Goal: Transaction & Acquisition: Purchase product/service

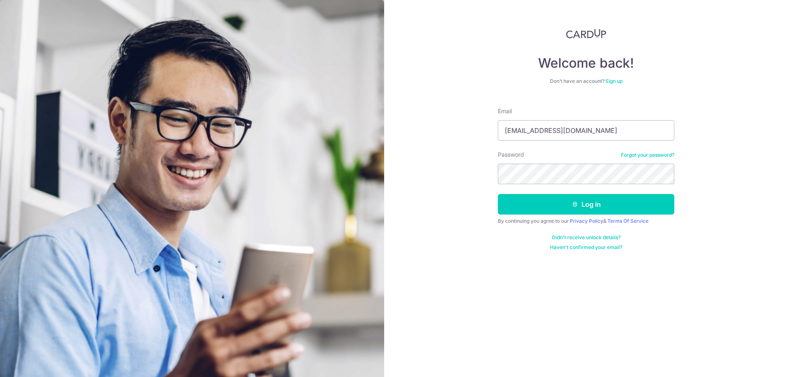
type input "soobeng80@yahoo.com.sg"
click at [498, 194] on button "Log in" at bounding box center [586, 204] width 176 height 21
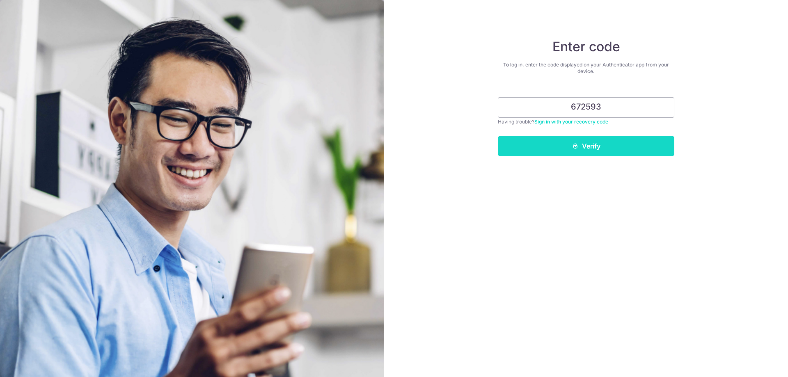
type input "672593"
click at [606, 144] on button "Verify" at bounding box center [586, 146] width 176 height 21
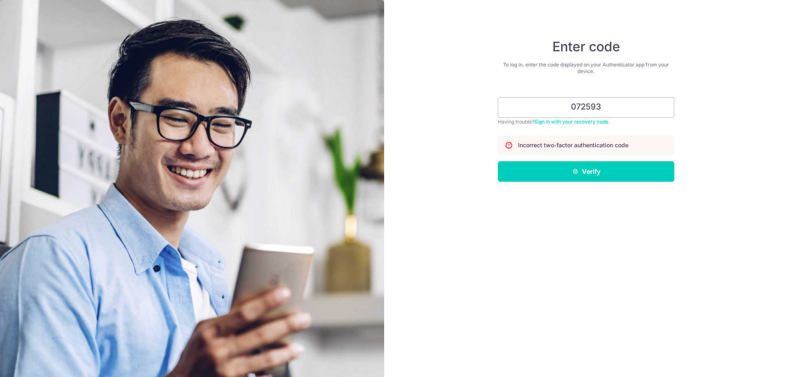
type input "072593"
click at [498, 161] on button "Verify" at bounding box center [586, 171] width 176 height 21
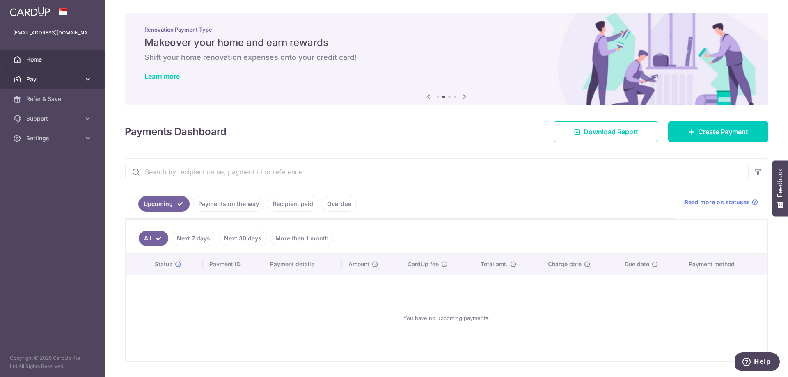
click at [85, 76] on icon at bounding box center [88, 79] width 8 height 8
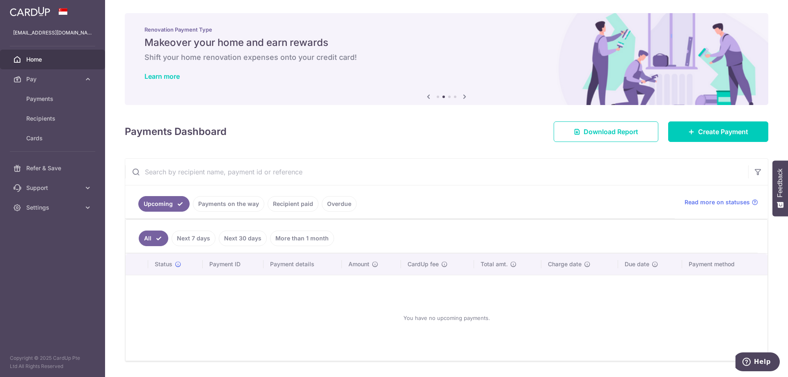
click at [287, 202] on link "Recipient paid" at bounding box center [292, 204] width 51 height 16
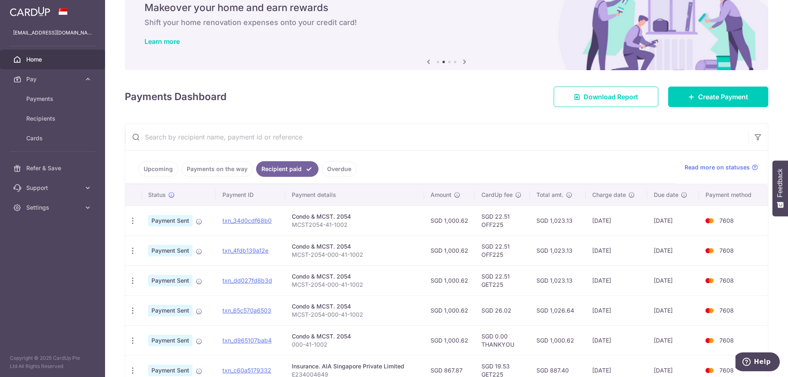
scroll to position [82, 0]
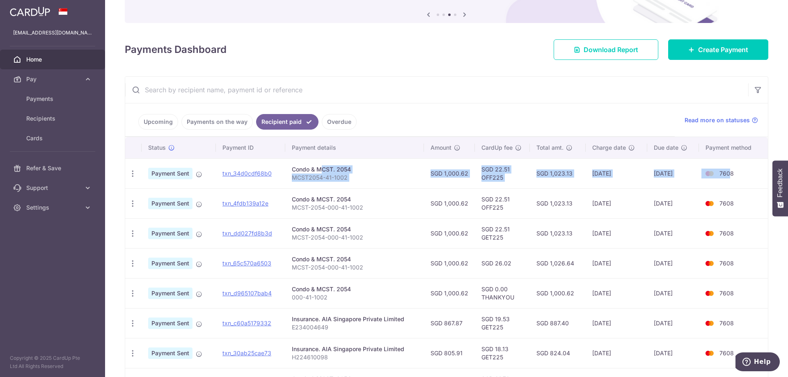
drag, startPoint x: 292, startPoint y: 169, endPoint x: 728, endPoint y: 176, distance: 435.3
click at [728, 176] on tr "PDF Receipt Payment Sent txn_34d0cdf68b0 Condo & MCST. 2054 MCST2054-41-1002 SG…" at bounding box center [446, 173] width 642 height 30
click at [38, 100] on span "Payments" at bounding box center [53, 99] width 54 height 8
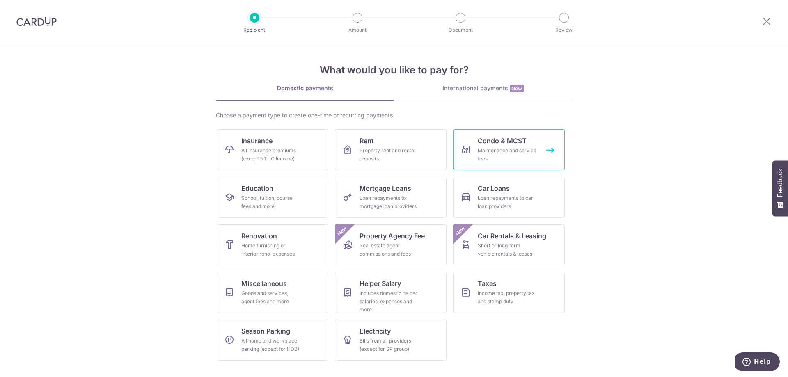
click at [503, 144] on span "Condo & MCST" at bounding box center [502, 141] width 49 height 10
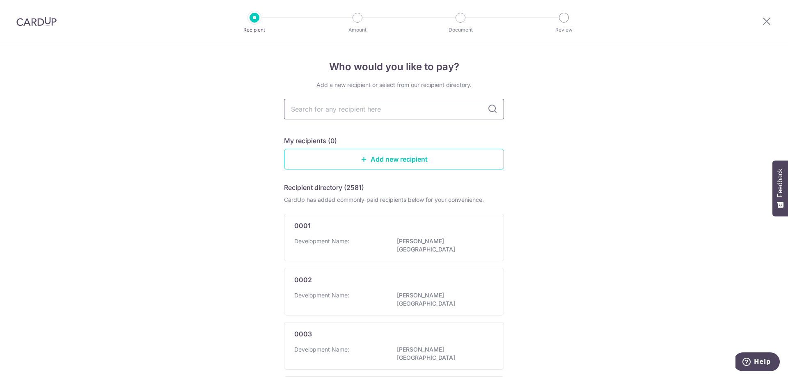
drag, startPoint x: 370, startPoint y: 112, endPoint x: 374, endPoint y: 119, distance: 7.2
click at [374, 119] on input "text" at bounding box center [394, 109] width 220 height 21
click at [374, 108] on input "text" at bounding box center [394, 109] width 220 height 21
type input "2054"
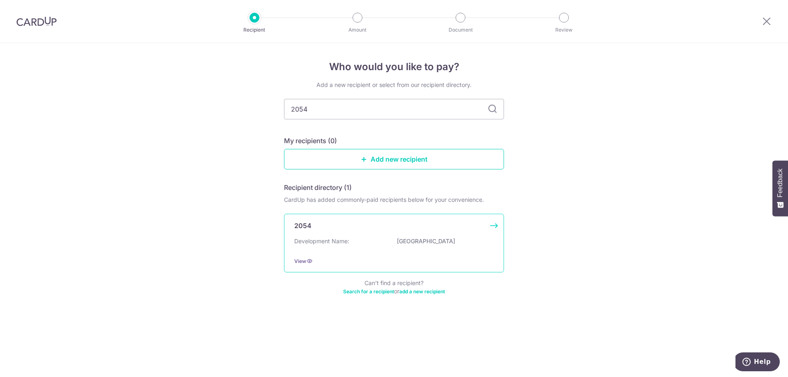
click at [354, 235] on div "2054 Development Name: PARC OASIS View" at bounding box center [394, 243] width 220 height 59
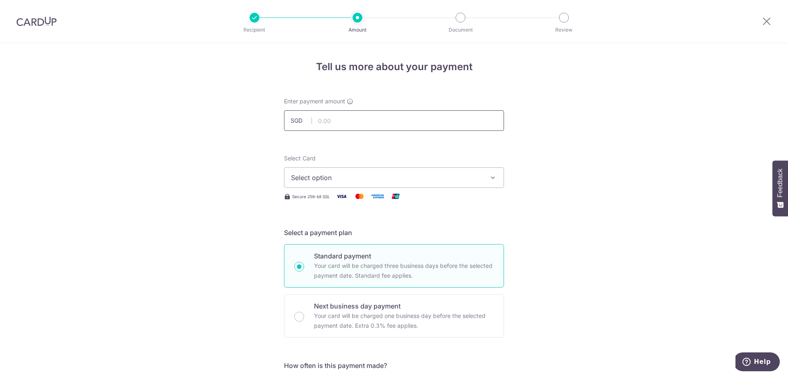
click at [343, 123] on input "text" at bounding box center [394, 120] width 220 height 21
type input "1,000.62"
click at [384, 178] on span "Select option" at bounding box center [386, 178] width 191 height 10
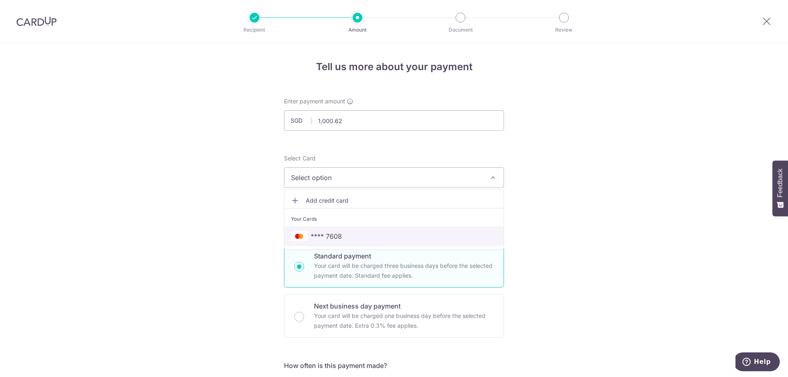
click at [340, 233] on span "**** 7608" at bounding box center [394, 236] width 206 height 10
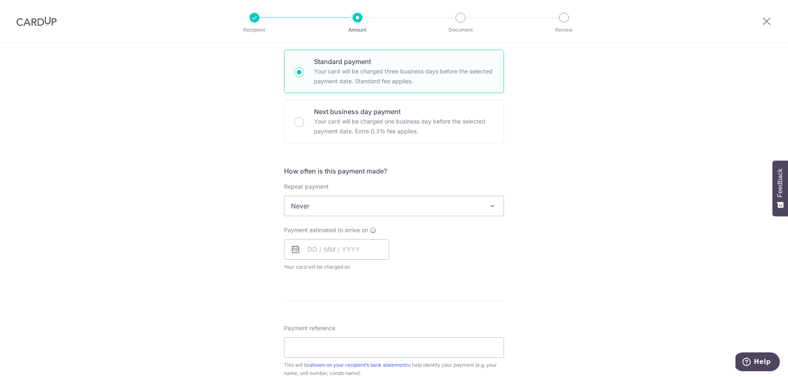
scroll to position [205, 0]
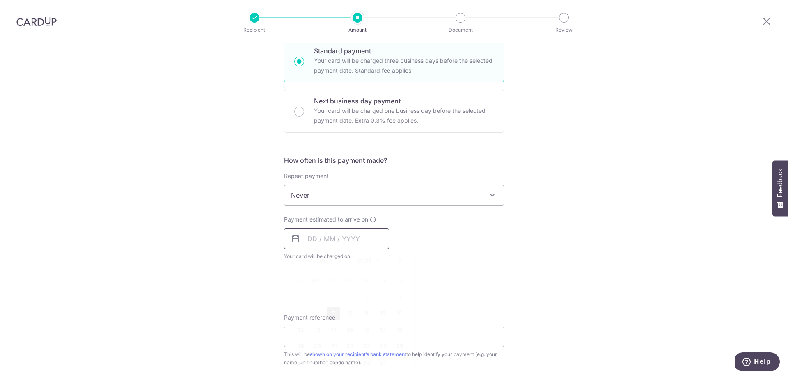
click at [308, 239] on input "text" at bounding box center [336, 238] width 105 height 21
click at [330, 313] on link "7" at bounding box center [333, 313] width 13 height 13
type input "[DATE]"
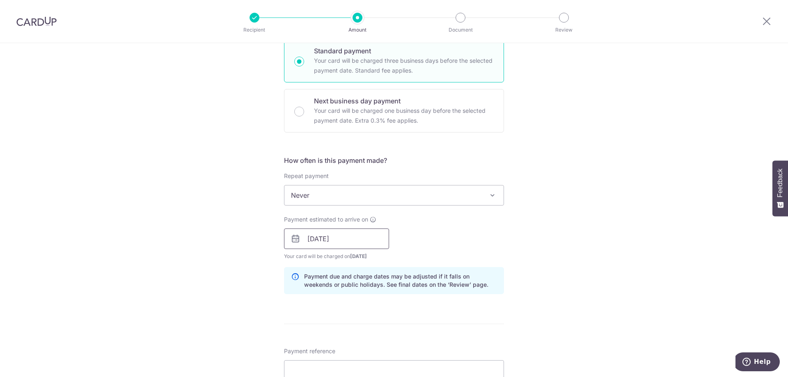
click at [349, 244] on input "[DATE]" at bounding box center [336, 238] width 105 height 21
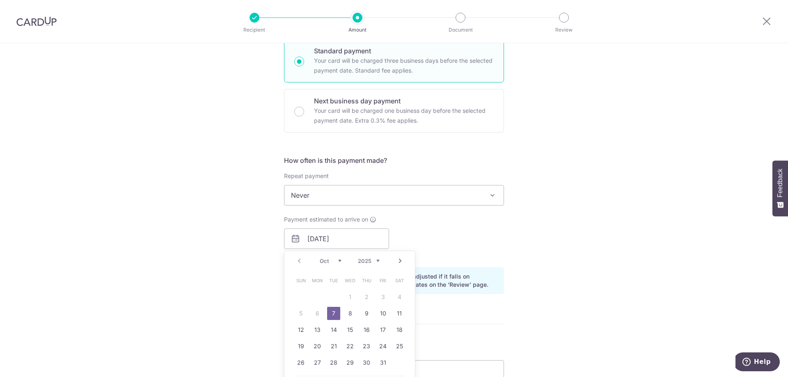
click at [314, 314] on table "Sun Mon Tue Wed Thu Fri Sat 1 2 3 4 5 6 7 8 9 10 11 12 13 14 15 16 17 18 19 20 …" at bounding box center [349, 321] width 115 height 98
click at [336, 315] on link "7" at bounding box center [333, 313] width 13 height 13
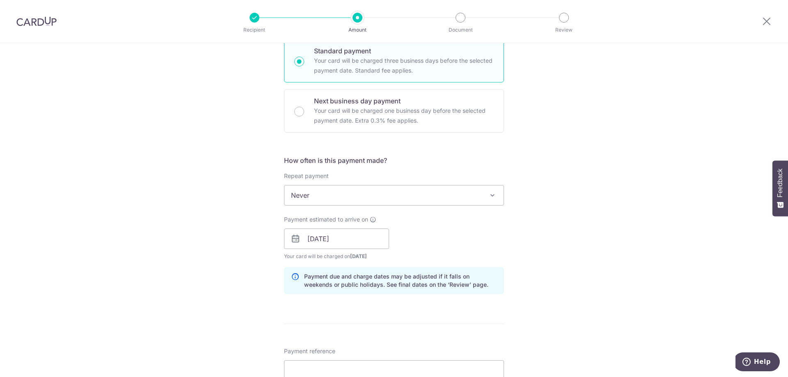
click at [620, 303] on div "Tell us more about your payment Enter payment amount SGD 1,000.62 1000.62 Selec…" at bounding box center [394, 226] width 788 height 776
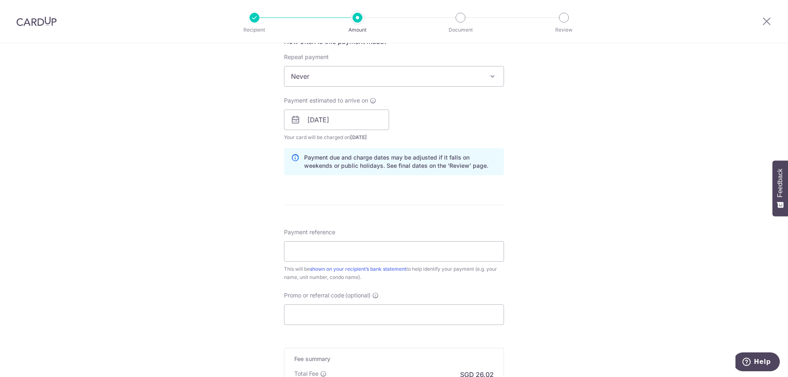
scroll to position [410, 0]
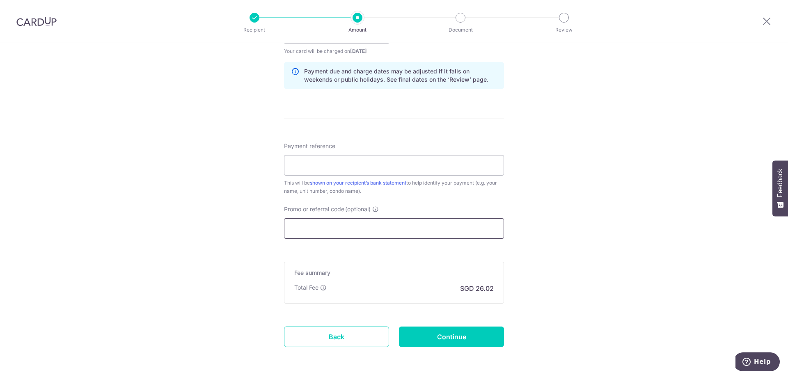
click at [326, 227] on input "Promo or referral code (optional)" at bounding box center [394, 228] width 220 height 21
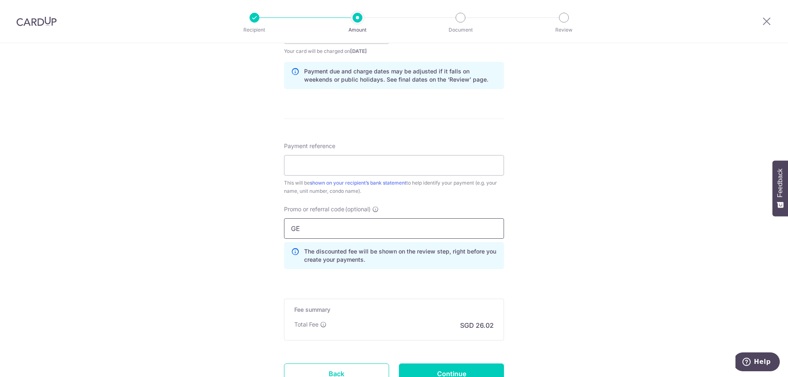
type input "G"
type input "OFF225"
click at [629, 247] on div "Tell us more about your payment Enter payment amount SGD 1,000.62 1000.62 Selec…" at bounding box center [394, 39] width 788 height 813
click at [318, 161] on input "Payment reference" at bounding box center [394, 165] width 220 height 21
type input "MCST-2054-41-1002"
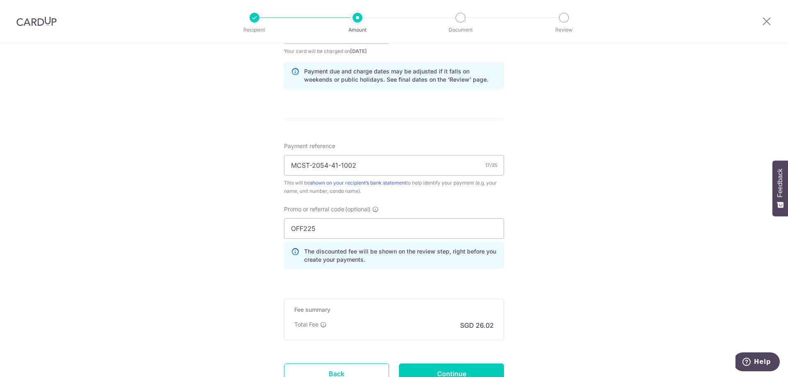
click at [562, 223] on div "Tell us more about your payment Enter payment amount SGD 1,000.62 1000.62 Selec…" at bounding box center [394, 39] width 788 height 813
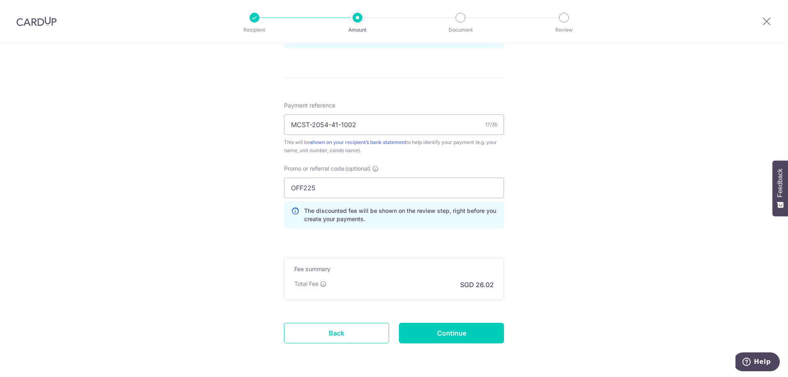
scroll to position [479, 0]
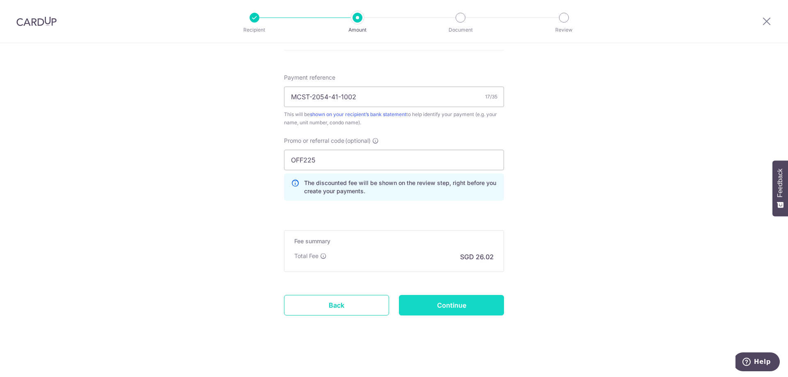
click at [450, 306] on input "Continue" at bounding box center [451, 305] width 105 height 21
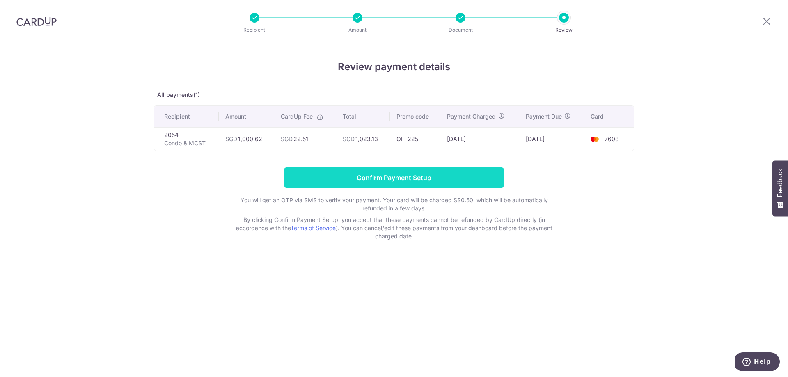
click at [391, 178] on input "Confirm Payment Setup" at bounding box center [394, 177] width 220 height 21
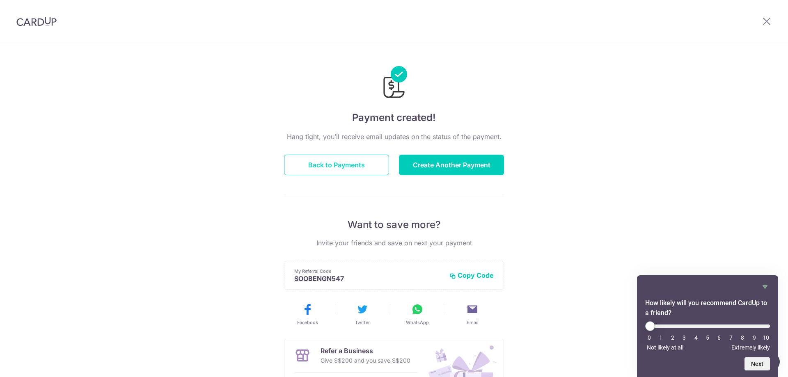
click at [354, 162] on button "Back to Payments" at bounding box center [336, 165] width 105 height 21
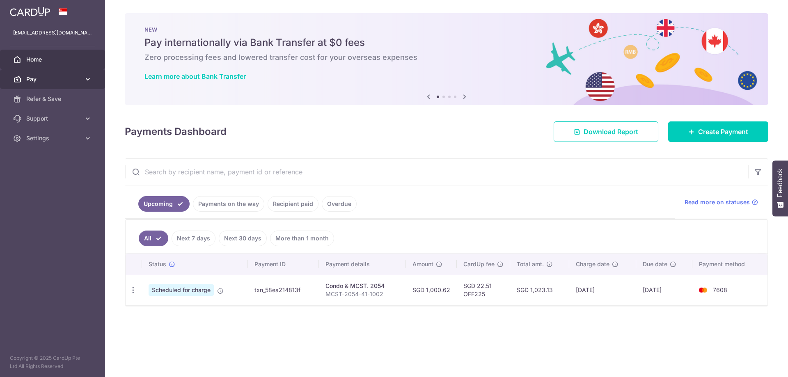
click at [46, 79] on span "Pay" at bounding box center [53, 79] width 54 height 8
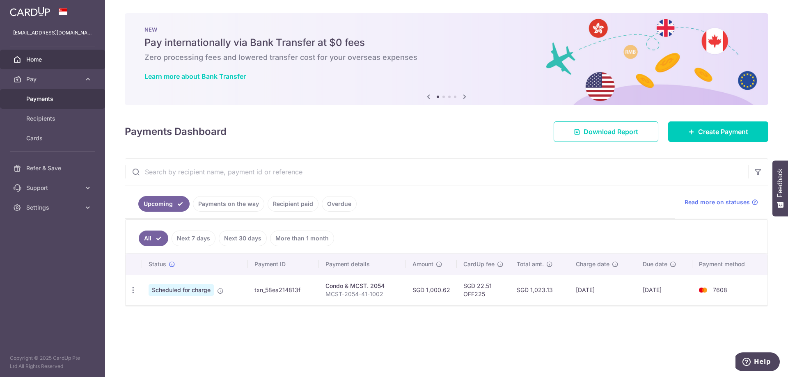
click at [42, 98] on span "Payments" at bounding box center [53, 99] width 54 height 8
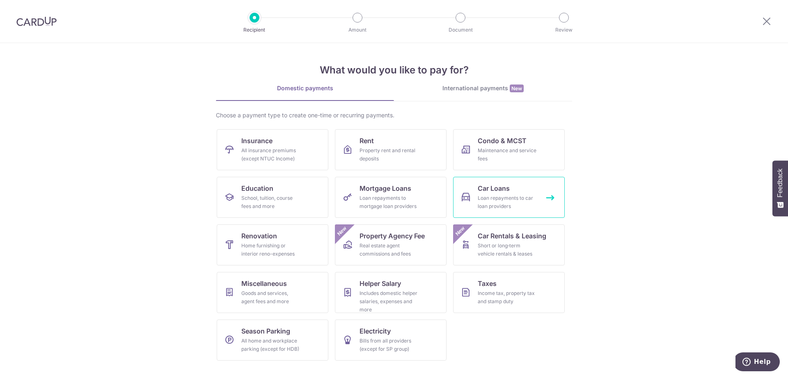
click at [504, 195] on div "Loan repayments to car loan providers" at bounding box center [507, 202] width 59 height 16
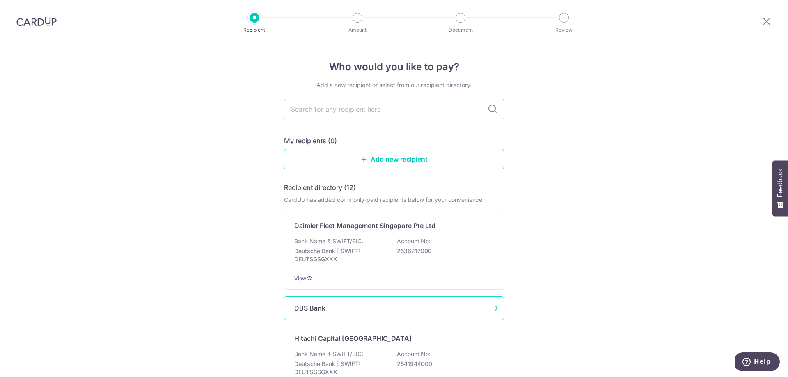
click at [323, 304] on div "DBS Bank" at bounding box center [389, 308] width 190 height 10
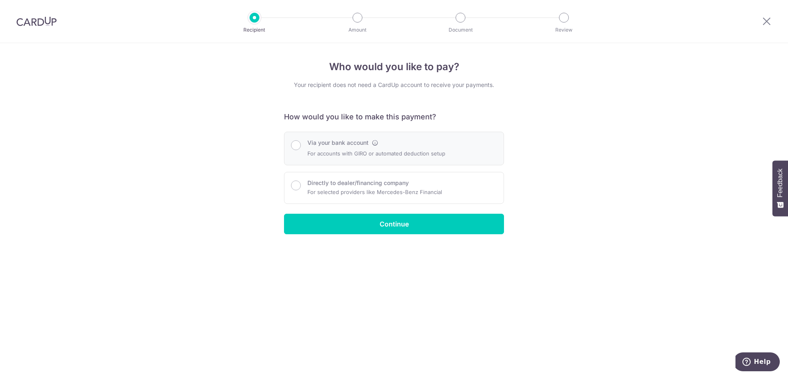
click at [353, 148] on div "Via your bank account For accounts with GIRO or automated deduction setup" at bounding box center [376, 149] width 138 height 20
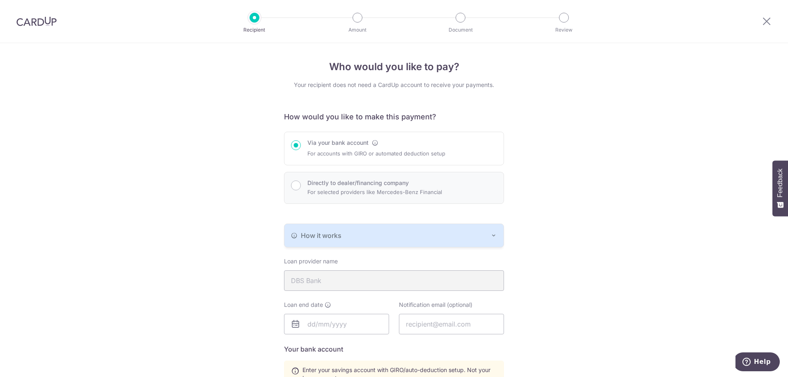
click at [315, 182] on label "Directly to dealer/financing company" at bounding box center [357, 183] width 101 height 8
click at [301, 182] on input "Directly to dealer/financing company" at bounding box center [296, 186] width 10 height 10
radio input "false"
radio input "true"
click at [326, 140] on label "Via your bank account" at bounding box center [337, 143] width 61 height 8
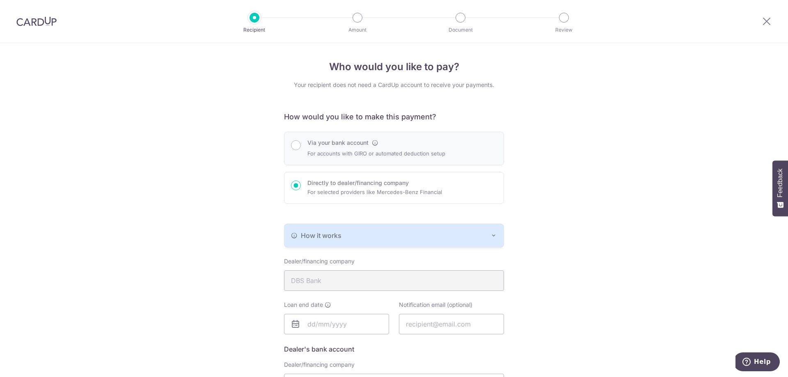
click at [301, 140] on input "Via your bank account" at bounding box center [296, 145] width 10 height 10
radio input "true"
click at [488, 240] on div "How it works" at bounding box center [394, 236] width 206 height 10
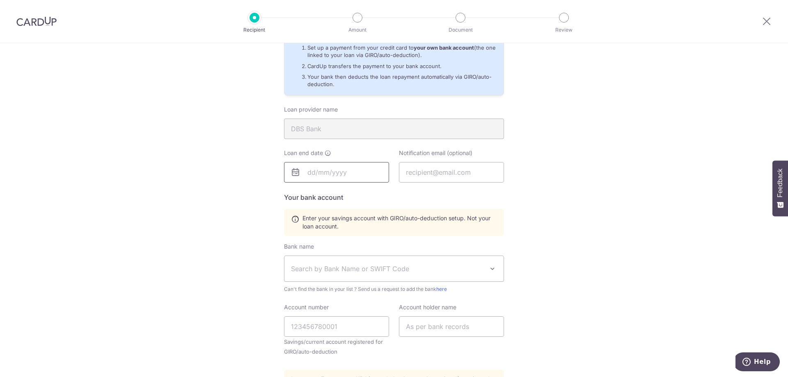
scroll to position [228, 0]
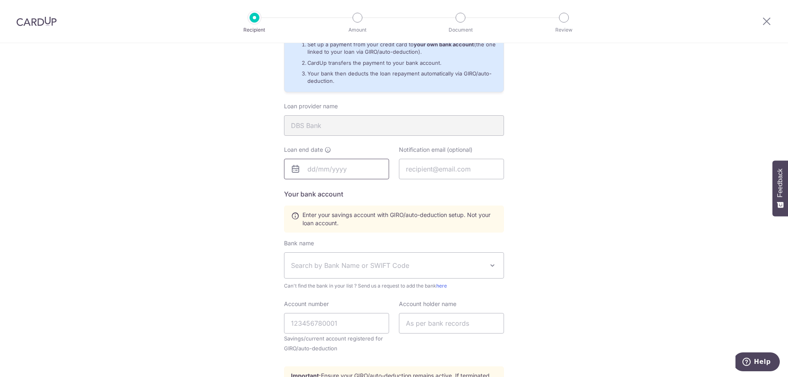
click at [336, 165] on input "text" at bounding box center [336, 169] width 105 height 21
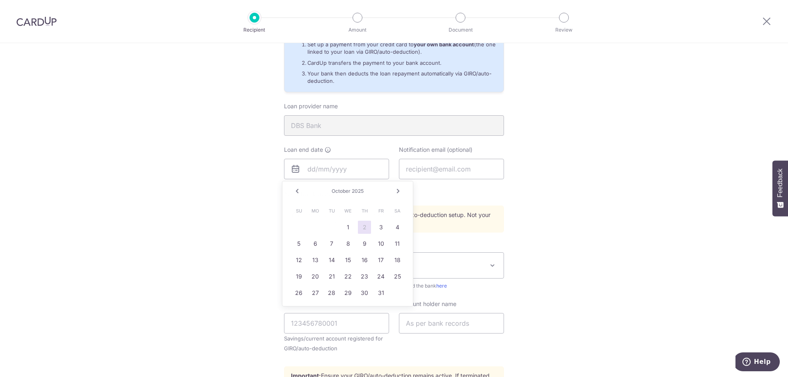
click at [210, 178] on div "Who would you like to pay? Your recipient does not need a CardUp account to rec…" at bounding box center [394, 137] width 788 height 644
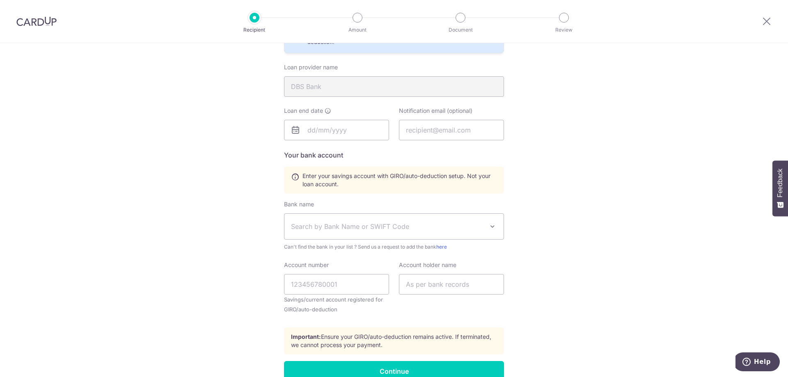
scroll to position [310, 0]
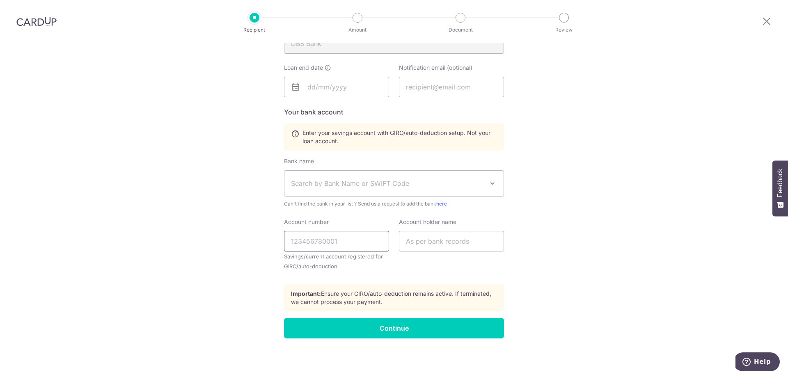
click at [366, 242] on input "Account number" at bounding box center [336, 241] width 105 height 21
click at [363, 194] on span "Search by Bank Name or SWIFT Code" at bounding box center [393, 183] width 219 height 25
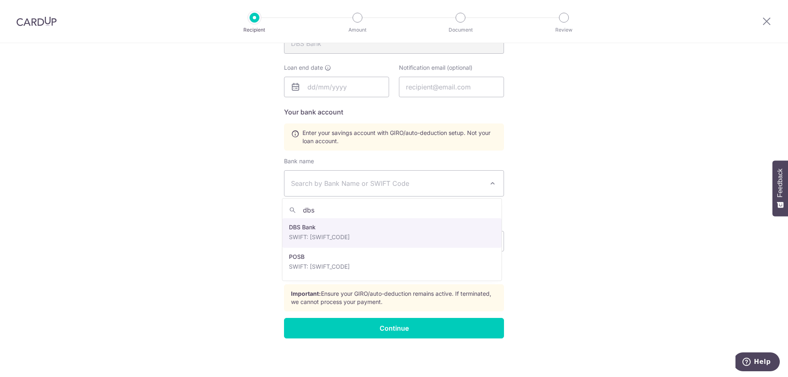
type input "dbs"
select select "6"
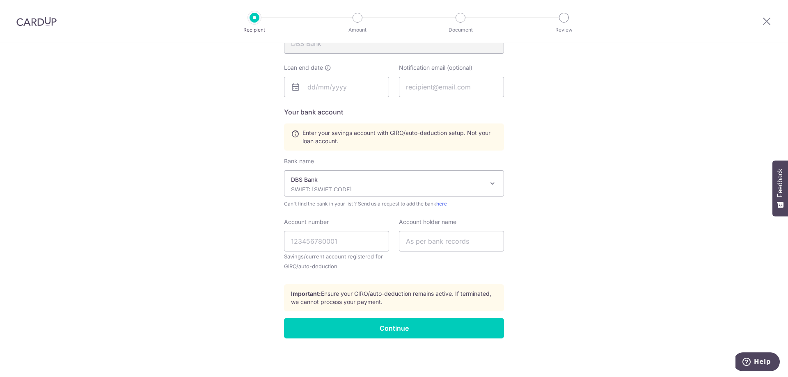
click at [305, 230] on div "Account number Savings/current account registered for GIRO/auto-deduction" at bounding box center [336, 244] width 105 height 53
click at [309, 240] on input "Account number" at bounding box center [336, 241] width 105 height 21
type input "121610728"
click at [425, 239] on input "text" at bounding box center [451, 241] width 105 height 21
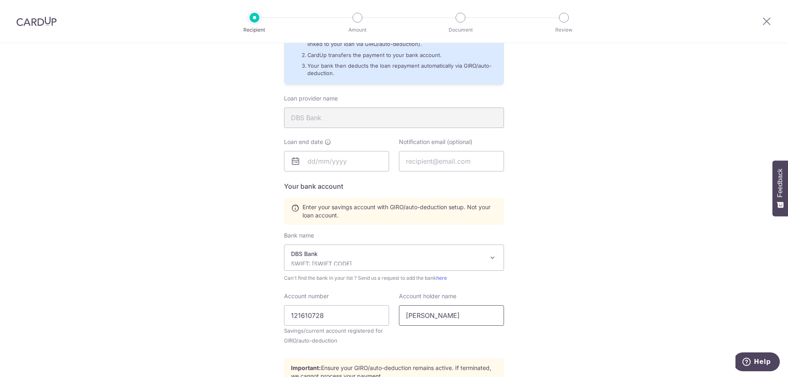
scroll to position [228, 0]
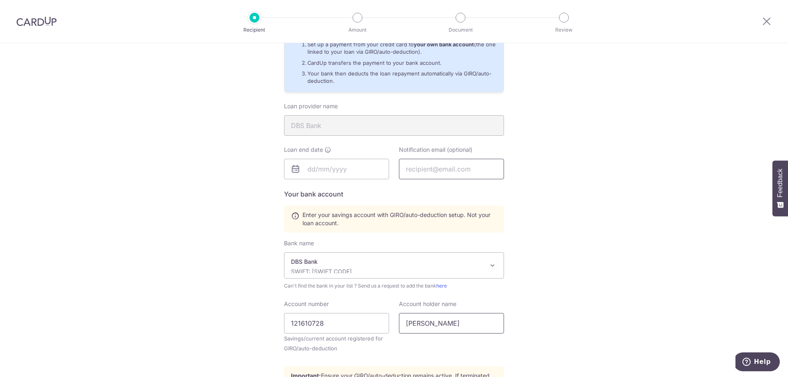
type input "Ng Soo Beng"
click at [443, 170] on input "text" at bounding box center [451, 169] width 105 height 21
type input "soobeng.ng@gmail.com"
click at [323, 173] on input "text" at bounding box center [336, 169] width 105 height 21
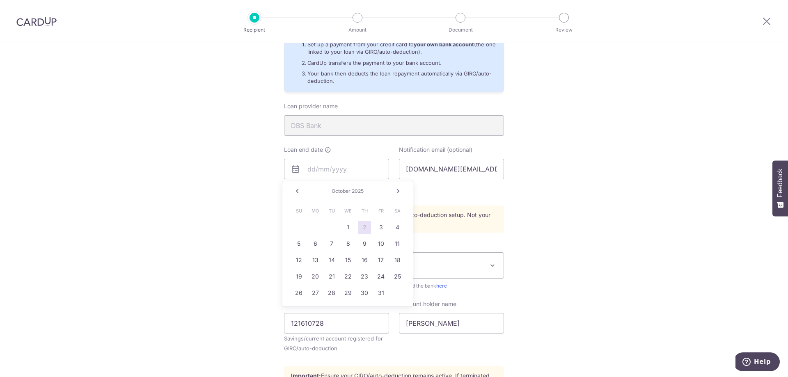
click at [178, 174] on div "Who would you like to pay? Your recipient does not need a CardUp account to rec…" at bounding box center [394, 137] width 788 height 644
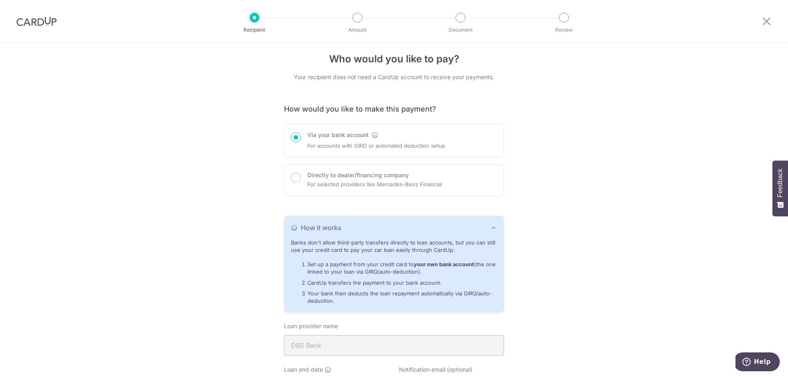
scroll to position [0, 0]
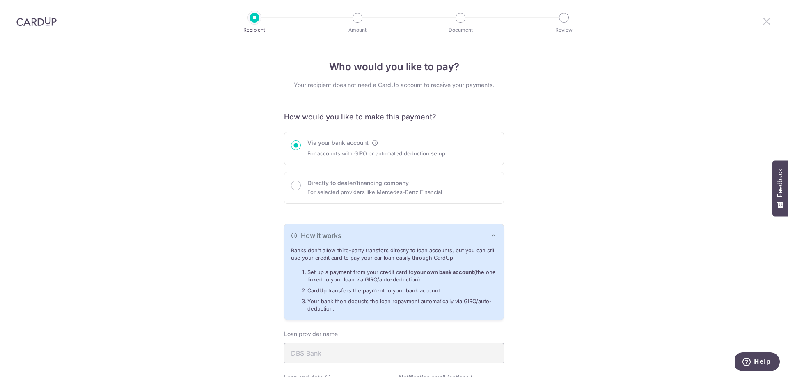
click at [766, 21] on icon at bounding box center [766, 21] width 10 height 10
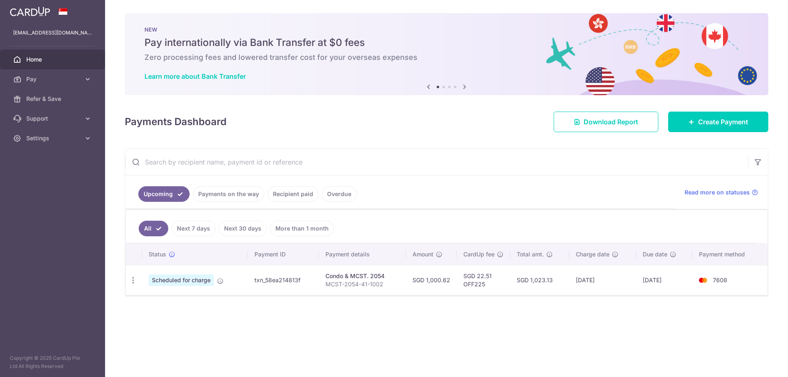
click at [41, 59] on span "Home" at bounding box center [53, 59] width 54 height 8
click at [35, 178] on span "Logout" at bounding box center [53, 178] width 54 height 8
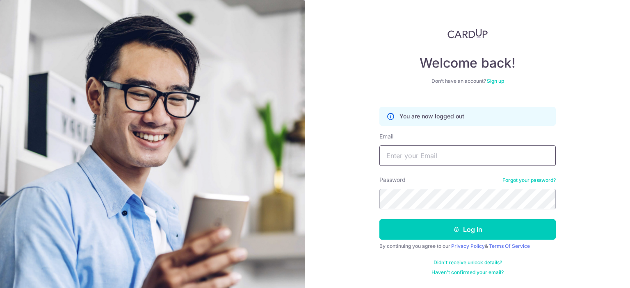
click at [410, 162] on input "Email" at bounding box center [467, 156] width 176 height 21
type input "[EMAIL_ADDRESS][DOMAIN_NAME]"
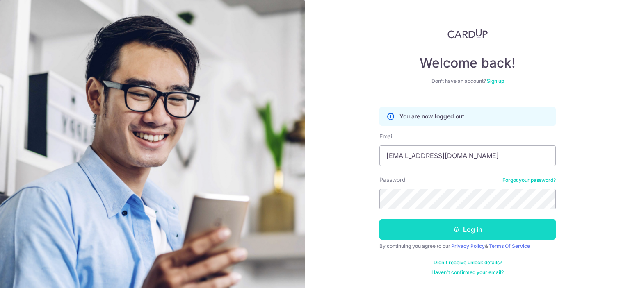
click at [459, 226] on icon "submit" at bounding box center [456, 229] width 7 height 7
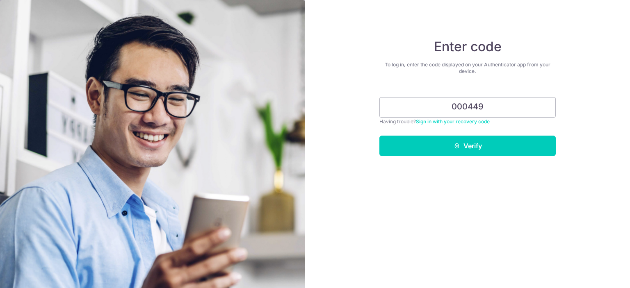
type input "000449"
click at [379, 136] on button "Verify" at bounding box center [467, 146] width 176 height 21
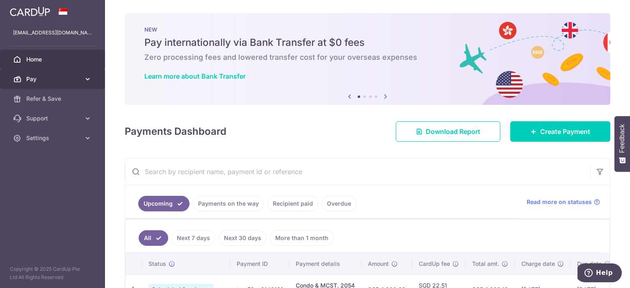
click at [58, 78] on span "Pay" at bounding box center [53, 79] width 54 height 8
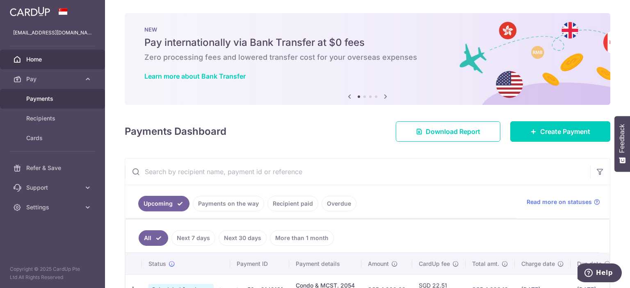
click at [55, 100] on span "Payments" at bounding box center [53, 99] width 54 height 8
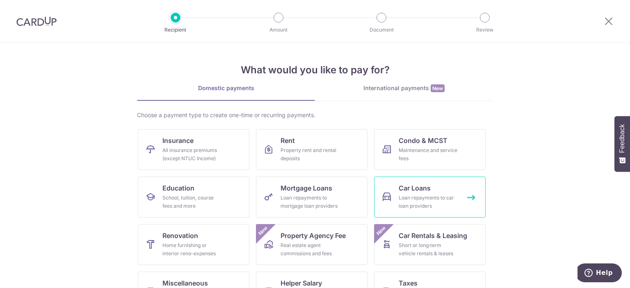
click at [425, 202] on div "Loan repayments to car loan providers" at bounding box center [428, 202] width 59 height 16
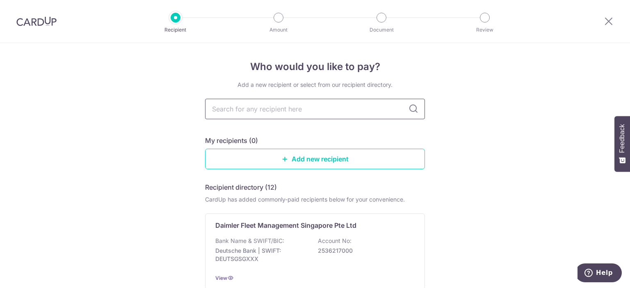
click at [283, 114] on input "text" at bounding box center [315, 109] width 220 height 21
type input "dbs"
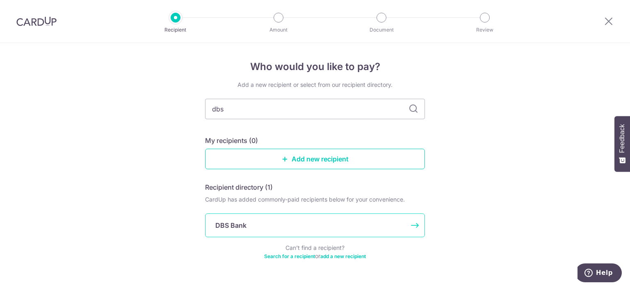
click at [269, 218] on div "DBS Bank" at bounding box center [315, 226] width 220 height 24
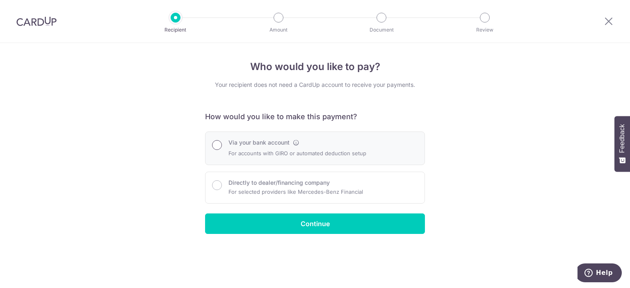
click at [217, 144] on input "Via your bank account" at bounding box center [217, 145] width 10 height 10
radio input "true"
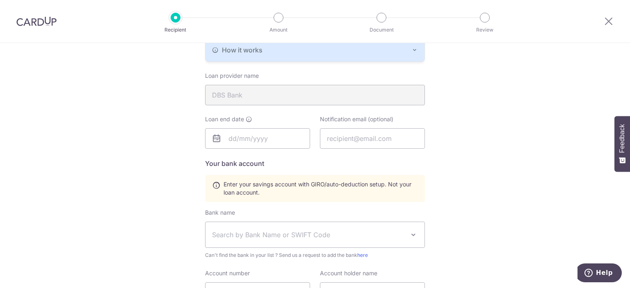
scroll to position [187, 0]
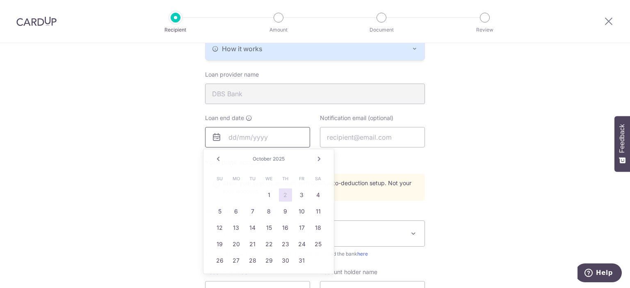
click at [244, 138] on input "text" at bounding box center [257, 137] width 105 height 21
click at [272, 160] on div "October 2025" at bounding box center [269, 159] width 60 height 7
click at [318, 158] on link "Next" at bounding box center [319, 159] width 10 height 10
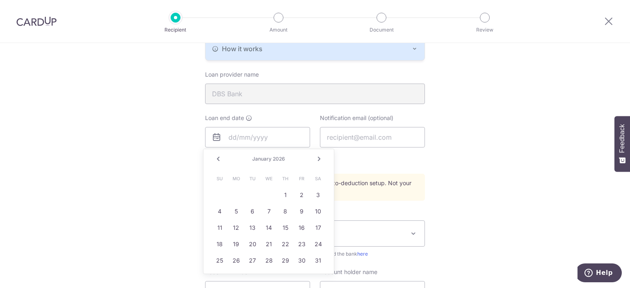
click at [318, 158] on link "Next" at bounding box center [319, 159] width 10 height 10
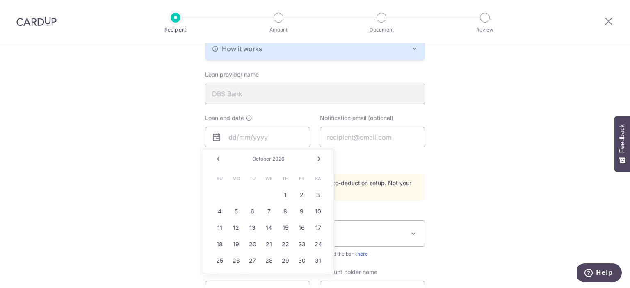
click at [318, 158] on link "Next" at bounding box center [319, 159] width 10 height 10
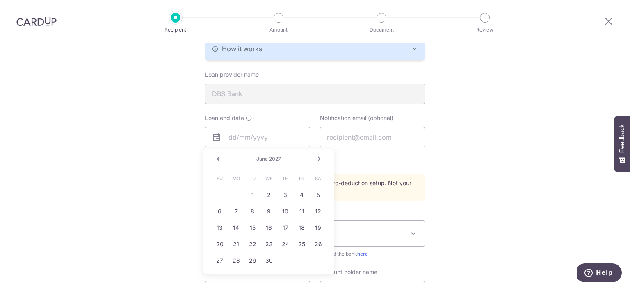
click at [318, 158] on link "Next" at bounding box center [319, 159] width 10 height 10
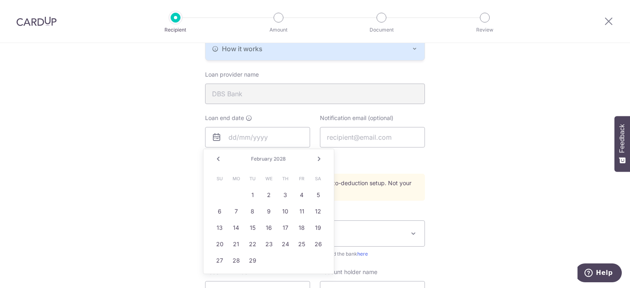
click at [318, 158] on link "Next" at bounding box center [319, 159] width 10 height 10
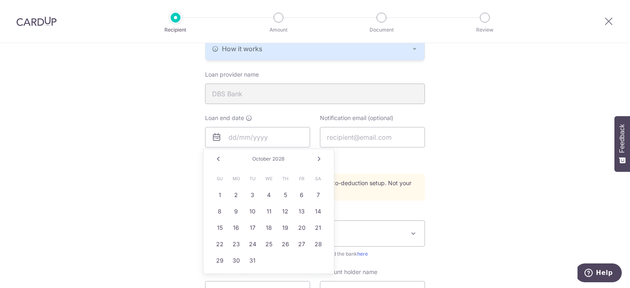
click at [318, 158] on link "Next" at bounding box center [319, 159] width 10 height 10
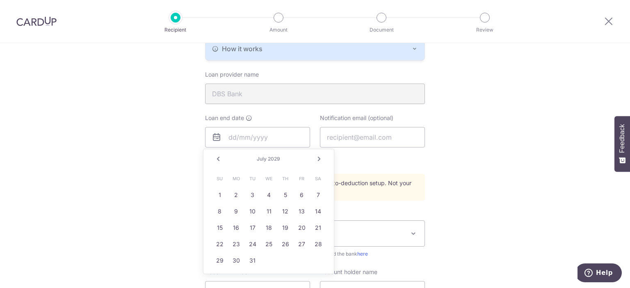
click at [318, 158] on link "Next" at bounding box center [319, 159] width 10 height 10
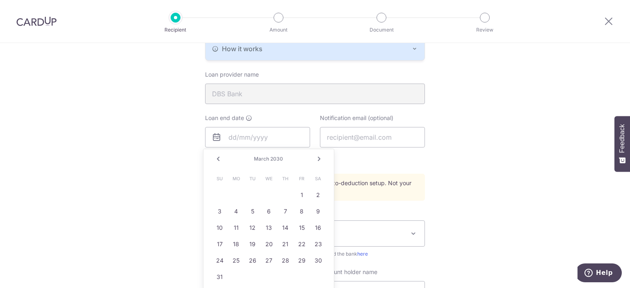
click at [318, 158] on link "Next" at bounding box center [319, 159] width 10 height 10
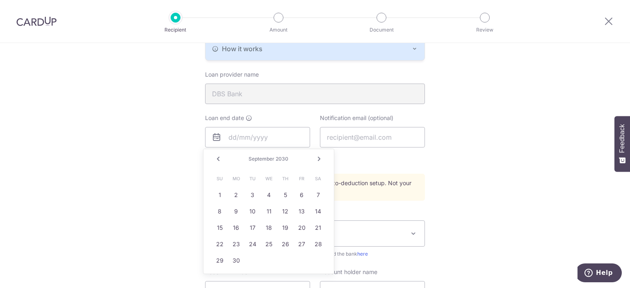
click at [318, 158] on link "Next" at bounding box center [319, 159] width 10 height 10
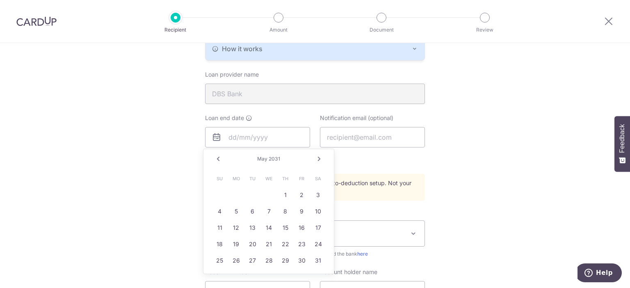
click at [318, 158] on link "Next" at bounding box center [319, 159] width 10 height 10
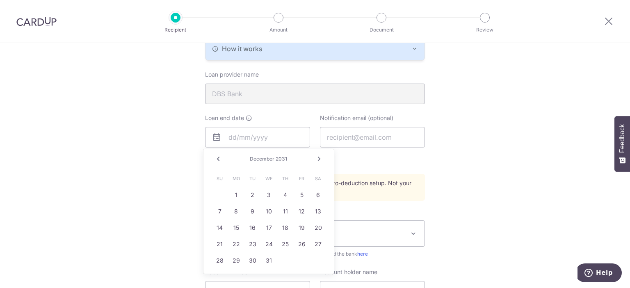
click at [318, 158] on link "Next" at bounding box center [319, 159] width 10 height 10
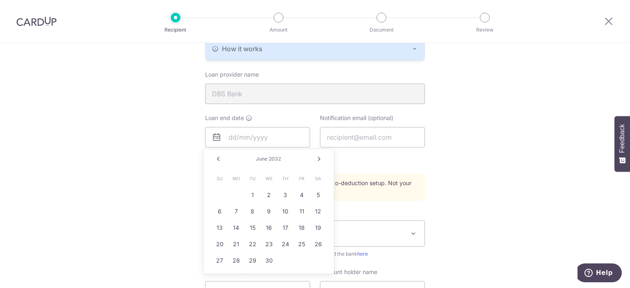
click at [318, 158] on link "Next" at bounding box center [319, 159] width 10 height 10
click at [314, 227] on link "18" at bounding box center [318, 228] width 13 height 13
type input "09/18/2032"
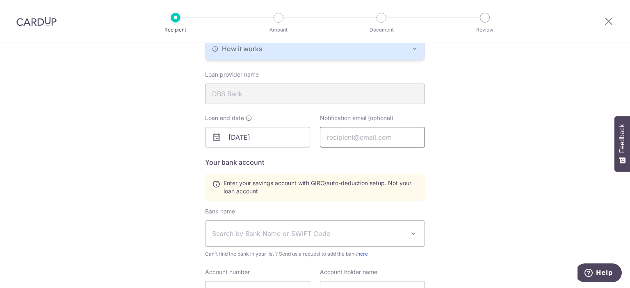
click at [350, 138] on input "text" at bounding box center [372, 137] width 105 height 21
type input "[DOMAIN_NAME][EMAIL_ADDRESS][DOMAIN_NAME]"
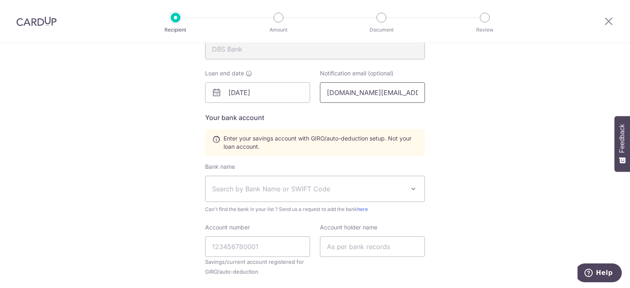
scroll to position [244, 0]
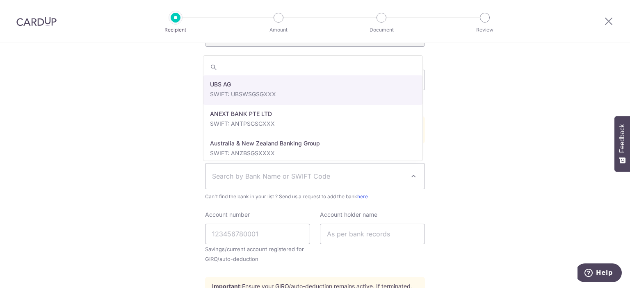
click at [256, 182] on span "Search by Bank Name or SWIFT Code" at bounding box center [315, 176] width 219 height 25
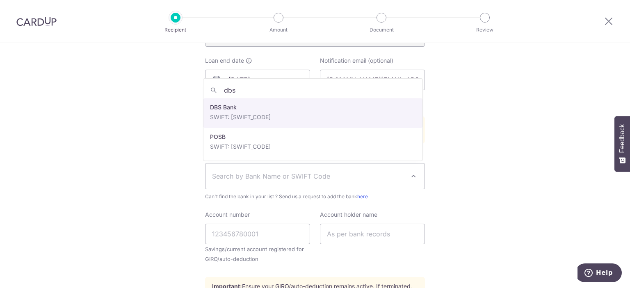
type input "dbs"
select select "6"
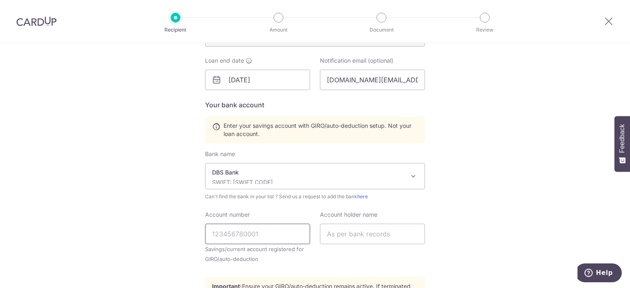
click at [224, 231] on input "Account number" at bounding box center [257, 234] width 105 height 21
type input "121610728"
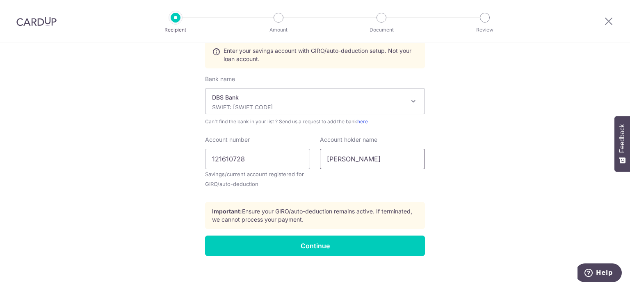
scroll to position [324, 0]
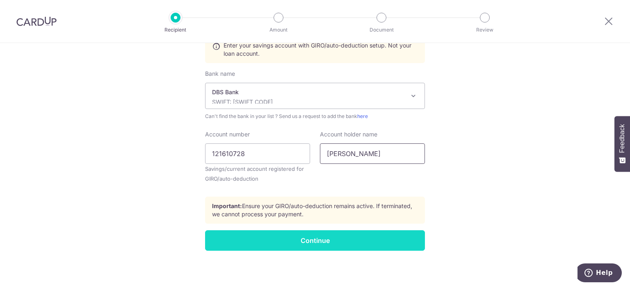
type input "Ng Soo Beng"
click at [350, 238] on input "Continue" at bounding box center [315, 241] width 220 height 21
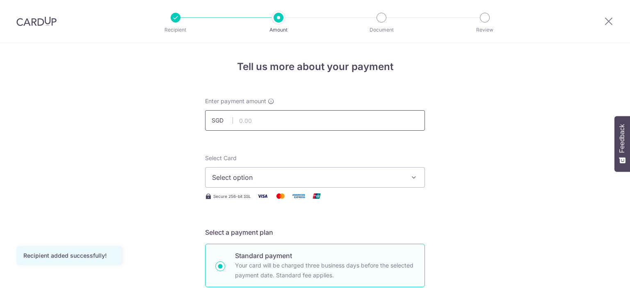
click at [281, 116] on input "text" at bounding box center [315, 120] width 220 height 21
type input "1,590.00"
click at [296, 180] on span "Select option" at bounding box center [307, 178] width 191 height 10
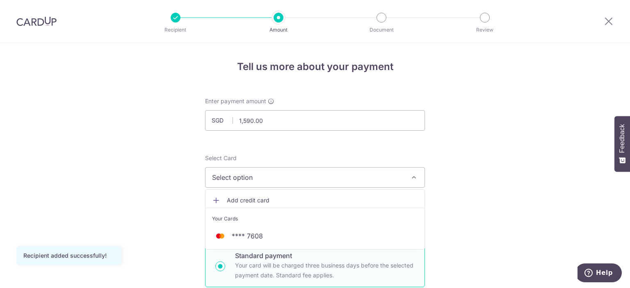
click at [238, 238] on span "**** 7608" at bounding box center [247, 236] width 31 height 10
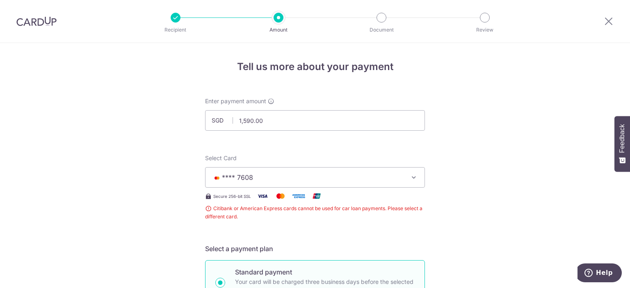
click at [403, 174] on button "**** 7608" at bounding box center [315, 177] width 220 height 21
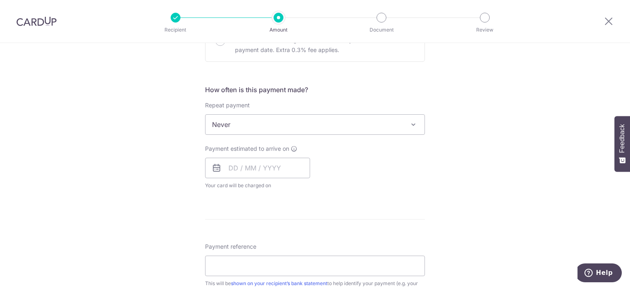
scroll to position [289, 0]
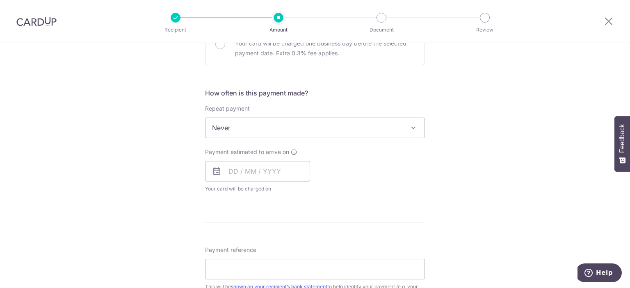
click at [404, 130] on span "Never" at bounding box center [315, 128] width 219 height 20
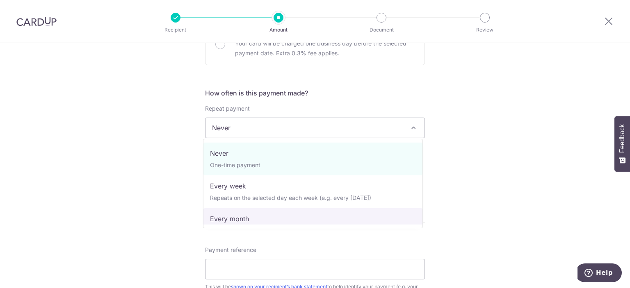
select select "3"
type input "[DATE]"
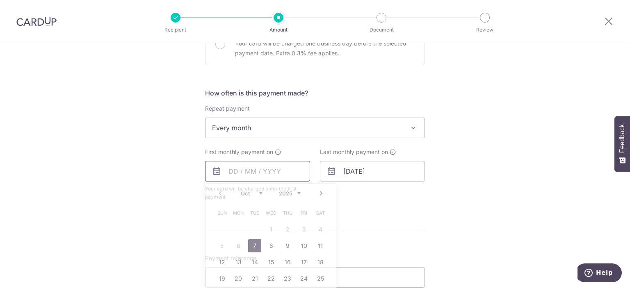
click at [231, 171] on input "text" at bounding box center [257, 171] width 105 height 21
click at [217, 192] on div "Prev Next Oct Nov [DATE] 2026 2027 2028 2029 2030 2031 2032 2033 2034 2035" at bounding box center [271, 194] width 130 height 20
click at [253, 196] on div "Prev Next Oct Nov [DATE] 2026 2027 2028 2029 2030 2031 2032 2033 2034 2035" at bounding box center [271, 194] width 130 height 20
click at [258, 192] on select "Oct Nov Dec" at bounding box center [252, 193] width 22 height 7
click at [317, 264] on link "18" at bounding box center [320, 262] width 13 height 13
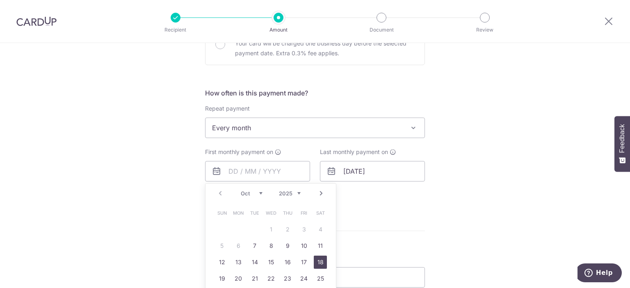
type input "[DATE]"
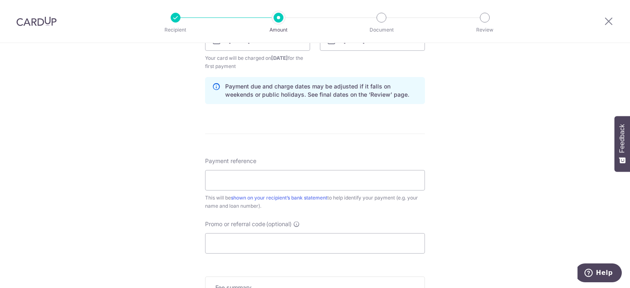
scroll to position [421, 0]
click at [243, 173] on input "Payment reference" at bounding box center [315, 179] width 220 height 21
type input "HPR138314T"
click at [273, 244] on input "Promo or referral code (optional)" at bounding box center [315, 242] width 220 height 21
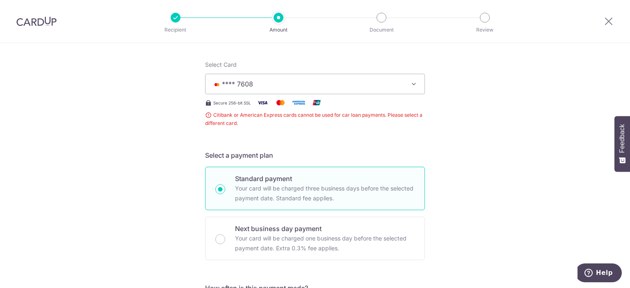
scroll to position [92, 0]
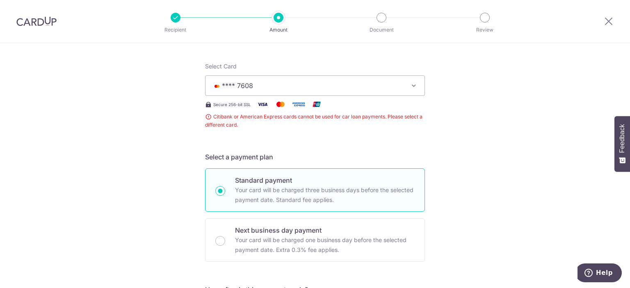
type input "REC185"
click at [330, 88] on span "**** 7608" at bounding box center [307, 86] width 191 height 10
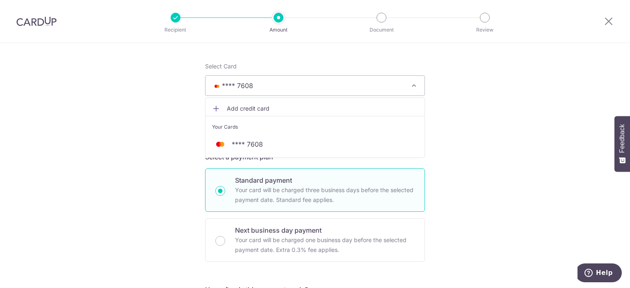
click at [241, 108] on span "Add credit card" at bounding box center [322, 109] width 191 height 8
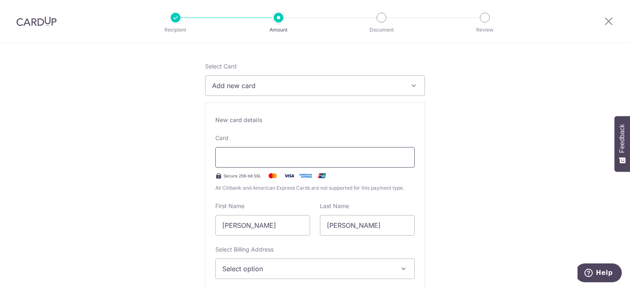
click at [235, 163] on div at bounding box center [314, 157] width 199 height 21
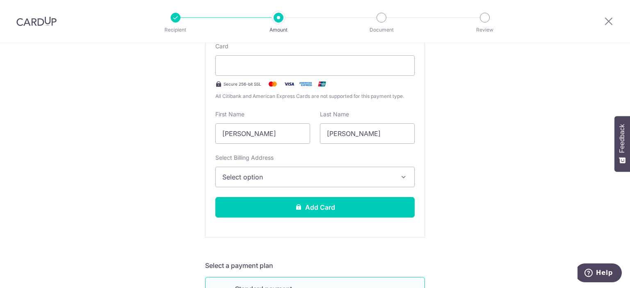
scroll to position [187, 0]
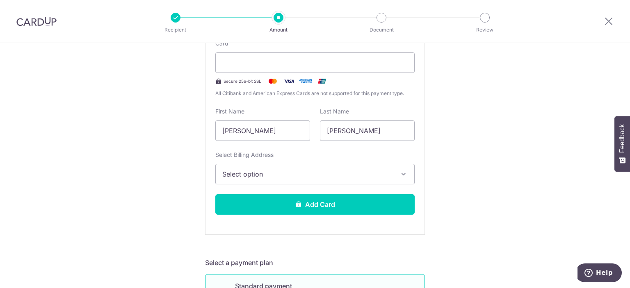
click at [401, 176] on icon "button" at bounding box center [404, 174] width 8 height 8
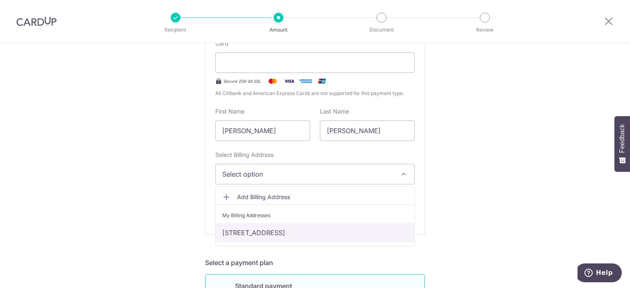
click at [302, 233] on link "[STREET_ADDRESS]" at bounding box center [315, 233] width 199 height 20
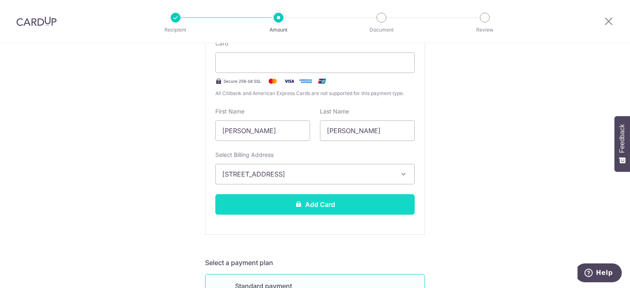
click at [318, 208] on button "Add Card" at bounding box center [314, 204] width 199 height 21
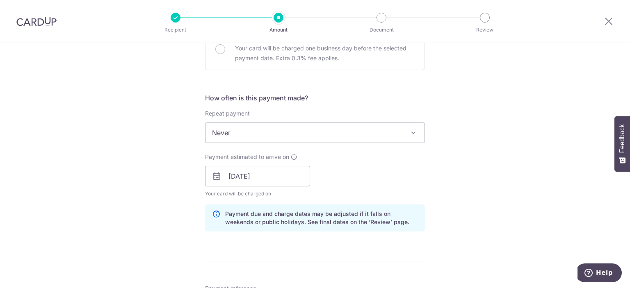
scroll to position [273, 0]
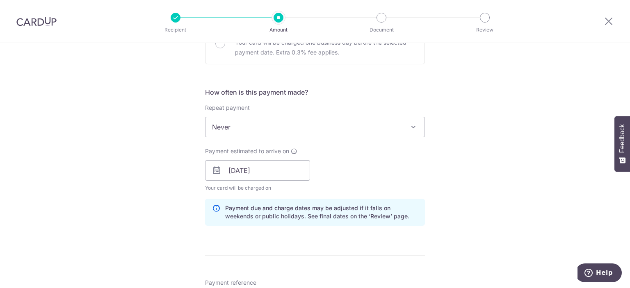
click at [376, 121] on span "Never" at bounding box center [315, 127] width 219 height 20
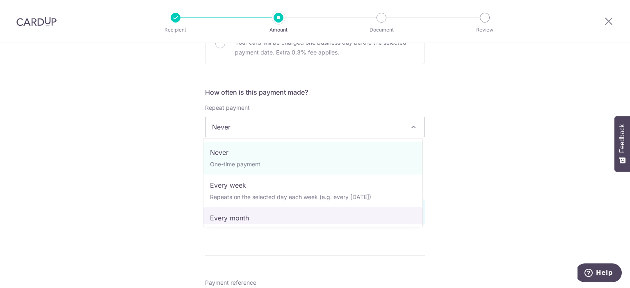
select select "3"
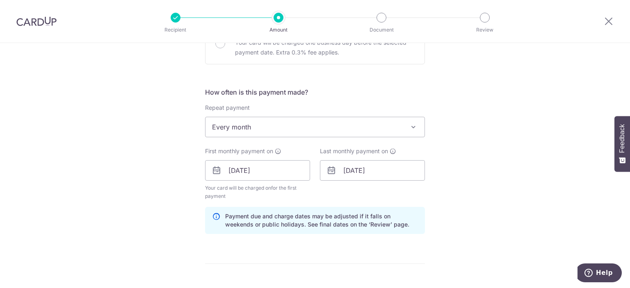
click at [478, 127] on div "Tell us more about your payment Enter payment amount SGD 1,590.00 1590.00 Card …" at bounding box center [315, 162] width 630 height 784
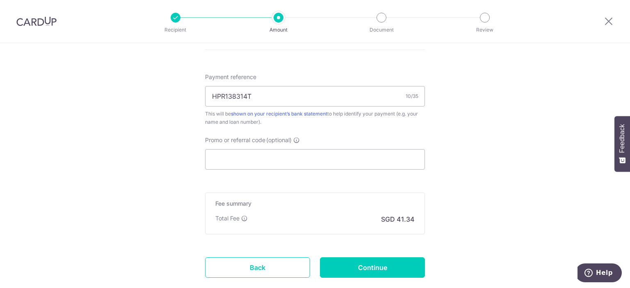
scroll to position [491, 0]
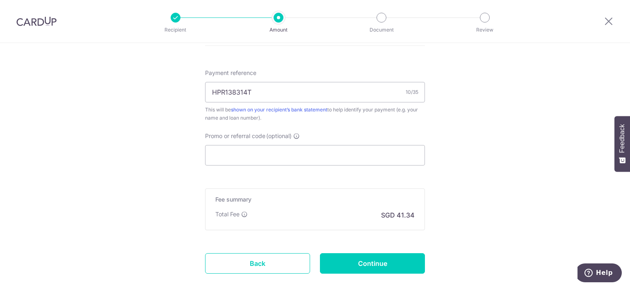
click at [251, 153] on input "Promo or referral code (optional)" at bounding box center [315, 155] width 220 height 21
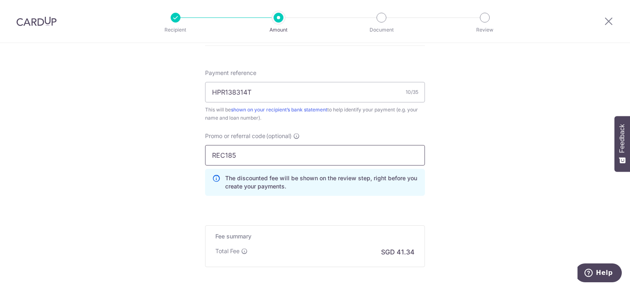
type input "REC185"
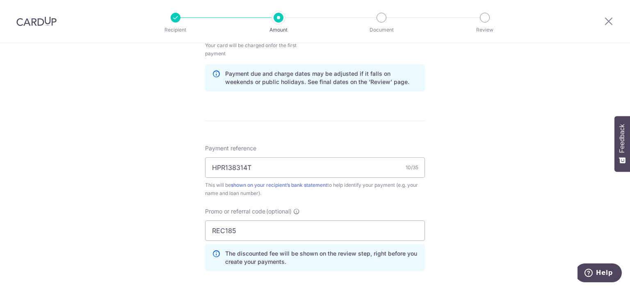
scroll to position [574, 0]
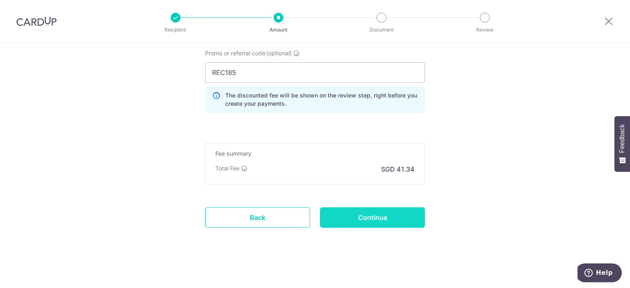
click at [350, 222] on input "Continue" at bounding box center [372, 218] width 105 height 21
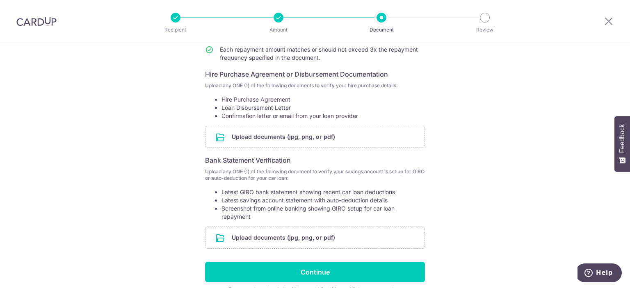
scroll to position [118, 0]
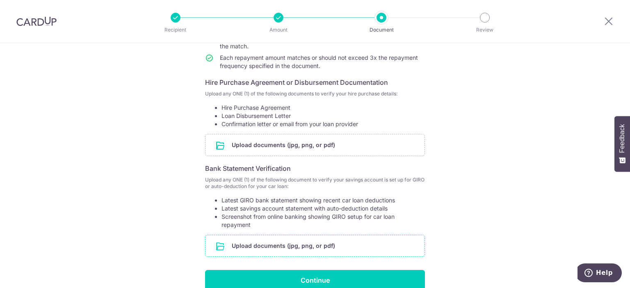
click at [275, 247] on input "file" at bounding box center [315, 245] width 219 height 21
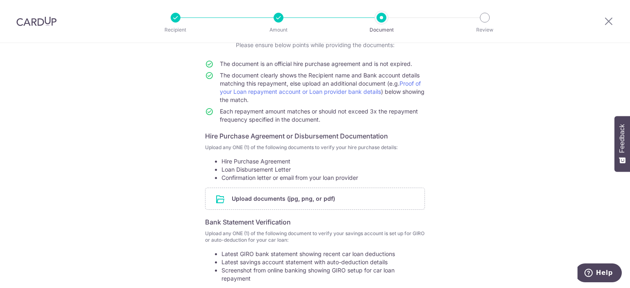
scroll to position [64, 0]
click at [288, 194] on input "file" at bounding box center [315, 199] width 219 height 21
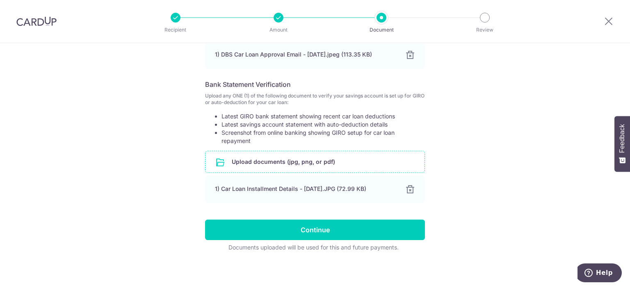
scroll to position [237, 0]
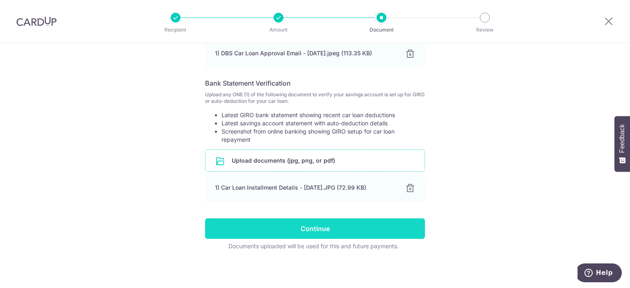
click at [318, 224] on input "Continue" at bounding box center [315, 229] width 220 height 21
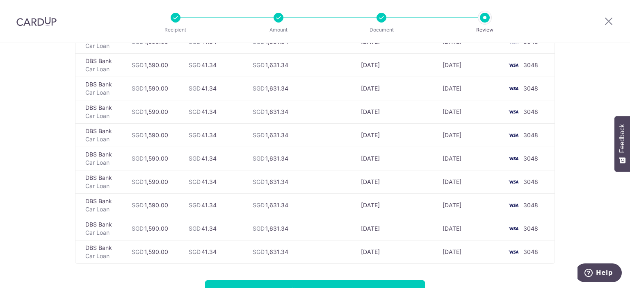
scroll to position [1934, 0]
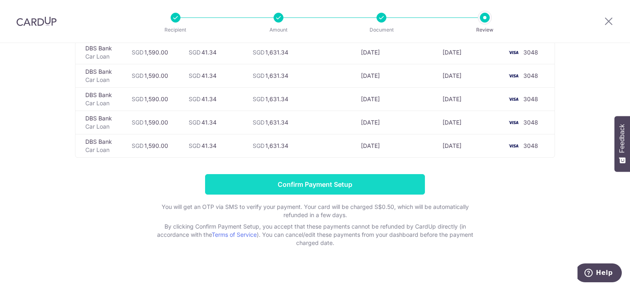
click at [307, 180] on input "Confirm Payment Setup" at bounding box center [315, 184] width 220 height 21
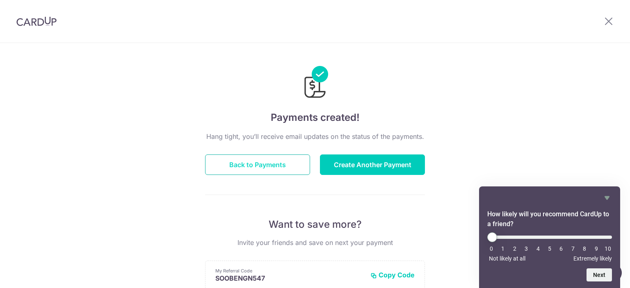
click at [248, 167] on button "Back to Payments" at bounding box center [257, 165] width 105 height 21
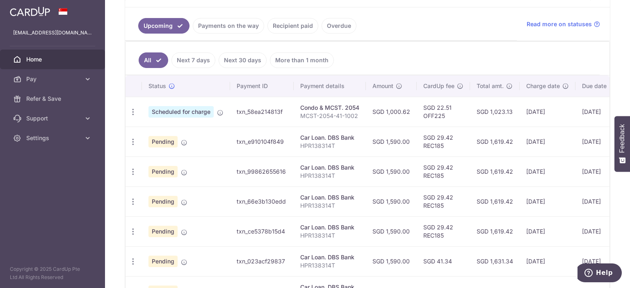
scroll to position [176, 0]
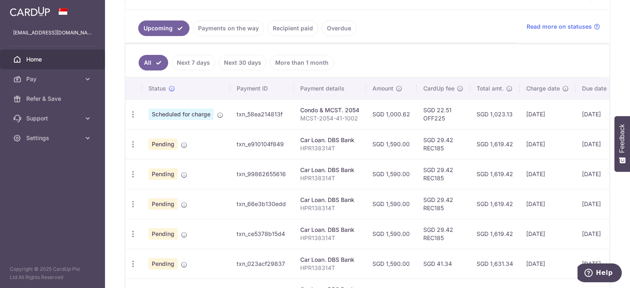
click at [190, 60] on link "Next 7 days" at bounding box center [193, 63] width 44 height 16
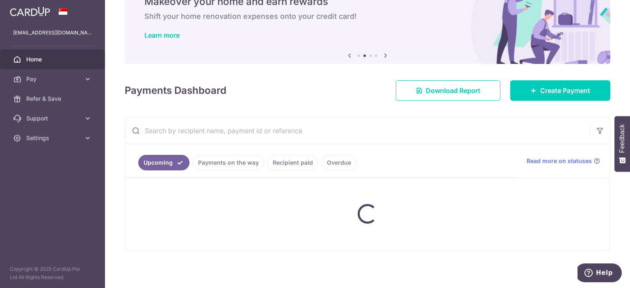
scroll to position [59, 0]
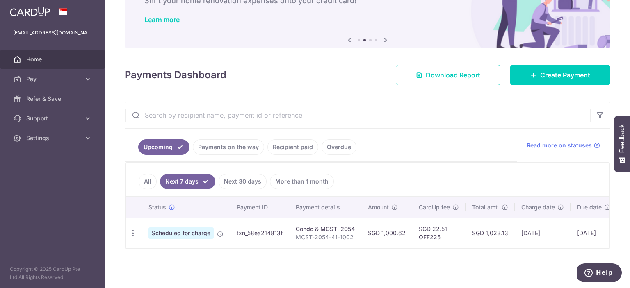
click at [234, 180] on link "Next 30 days" at bounding box center [243, 182] width 48 height 16
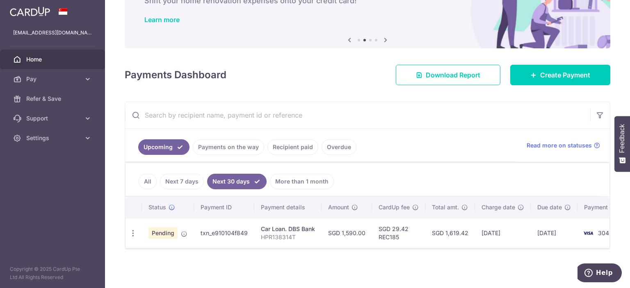
click at [213, 149] on link "Payments on the way" at bounding box center [228, 147] width 71 height 16
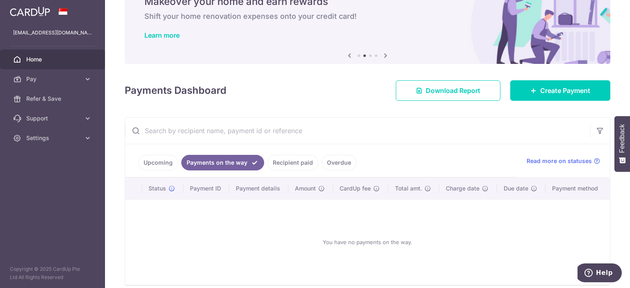
scroll to position [76, 0]
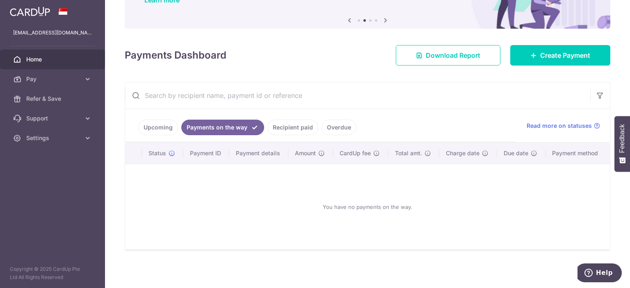
click at [156, 128] on link "Upcoming" at bounding box center [158, 128] width 40 height 16
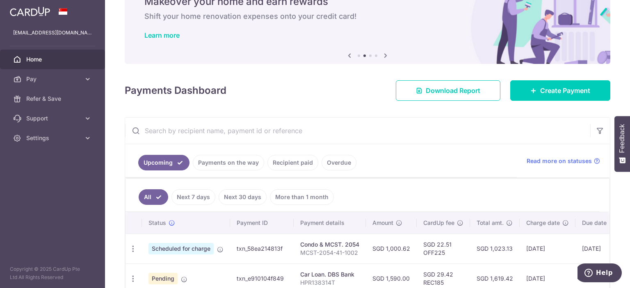
scroll to position [176, 0]
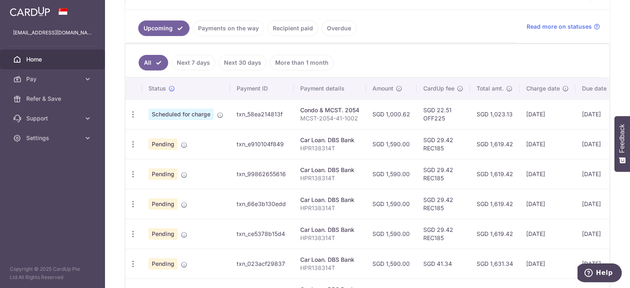
click at [145, 222] on td "Pending" at bounding box center [186, 234] width 88 height 30
click at [57, 139] on span "Settings" at bounding box center [53, 138] width 54 height 8
click at [41, 183] on link "Logout" at bounding box center [52, 178] width 105 height 20
